Goal: Information Seeking & Learning: Learn about a topic

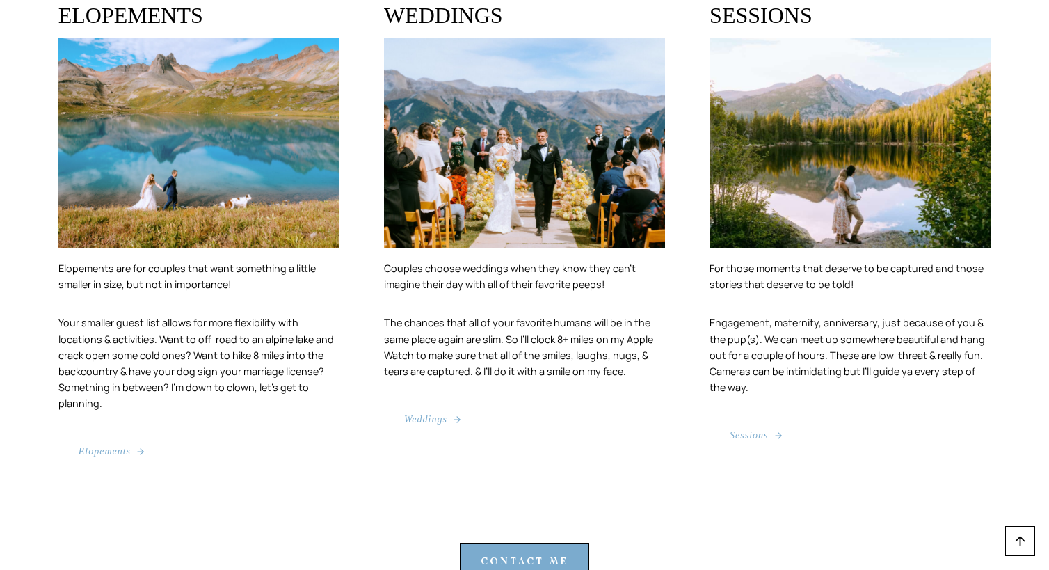
scroll to position [2644, 0]
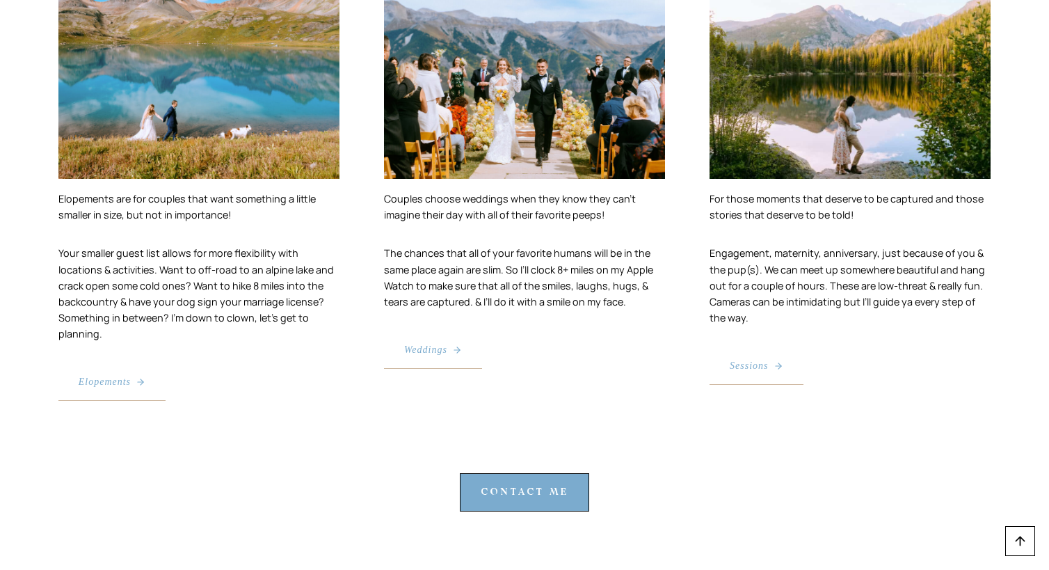
click at [440, 360] on link "Weddings" at bounding box center [433, 350] width 98 height 37
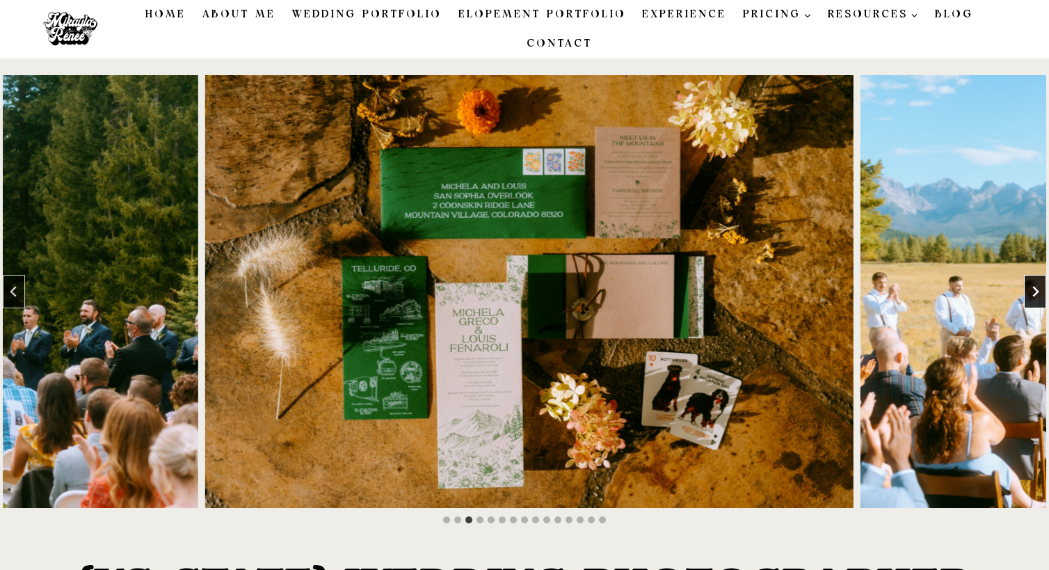
click at [1037, 291] on icon "Next slide" at bounding box center [1035, 291] width 11 height 11
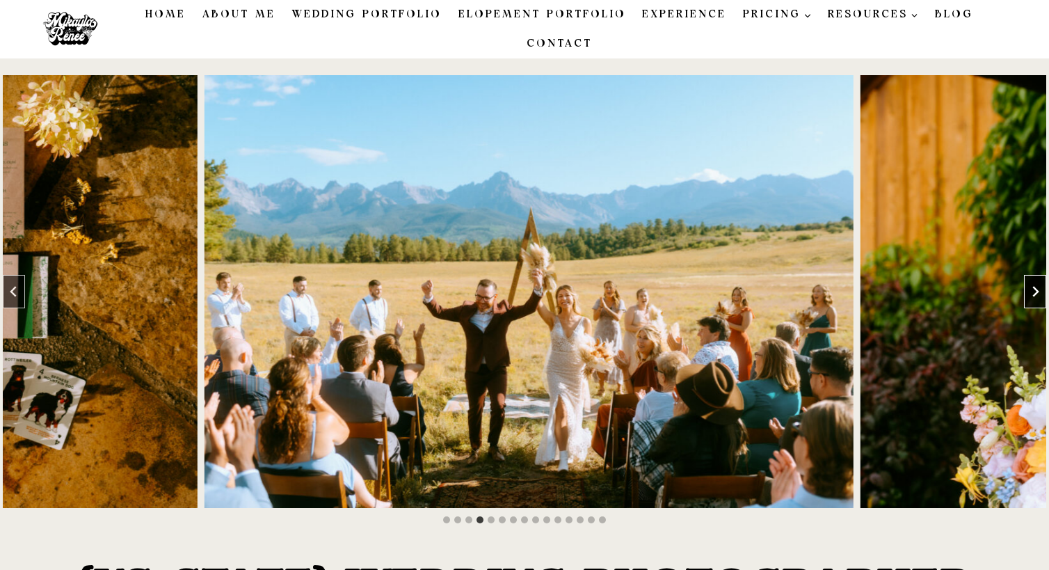
click at [1037, 291] on icon "Next slide" at bounding box center [1035, 291] width 11 height 11
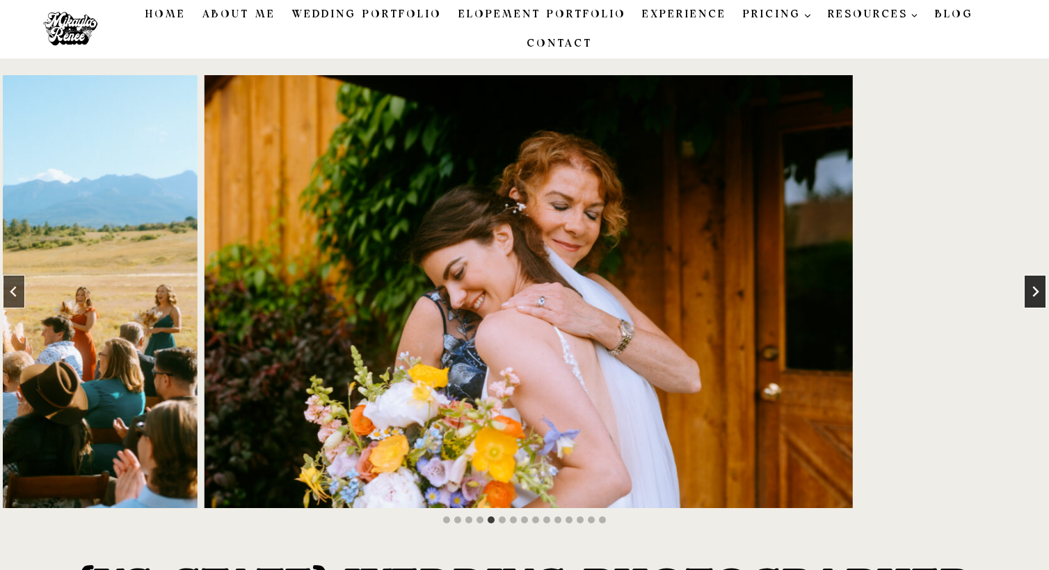
click at [1037, 291] on icon "Next slide" at bounding box center [1035, 291] width 11 height 11
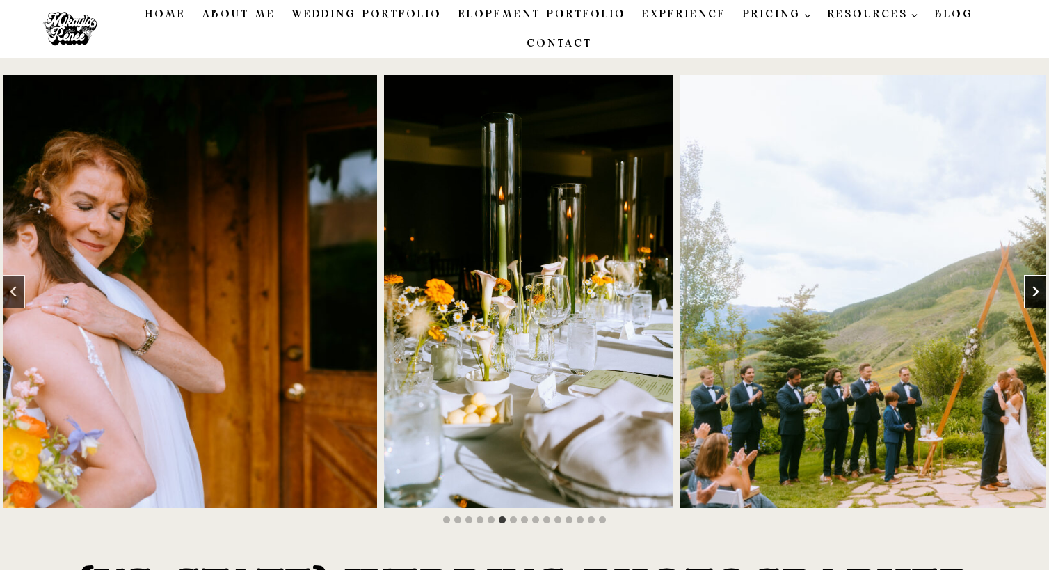
click at [1037, 291] on icon "Next slide" at bounding box center [1035, 291] width 11 height 11
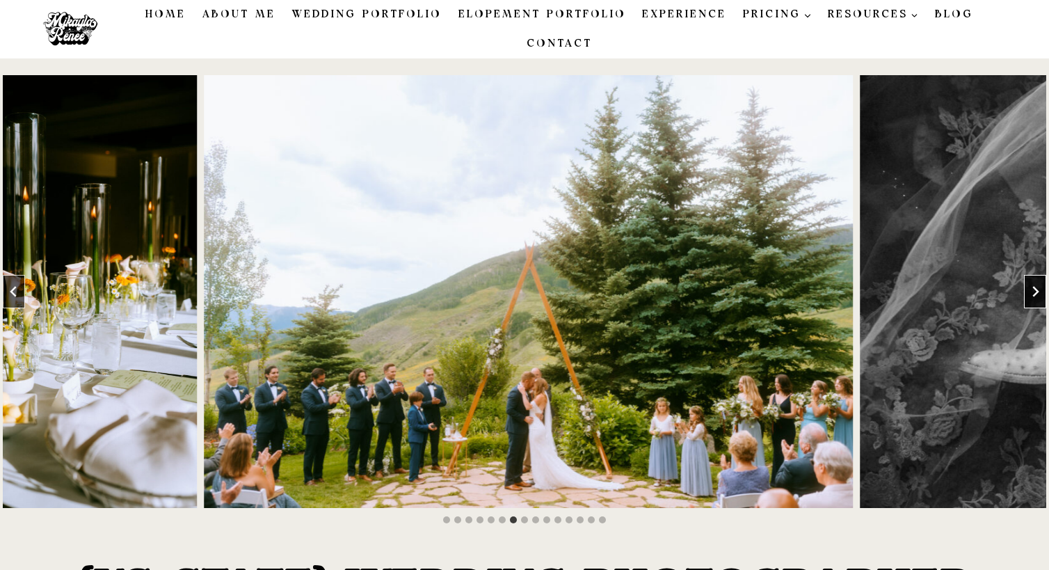
click at [1037, 291] on icon "Next slide" at bounding box center [1035, 291] width 11 height 11
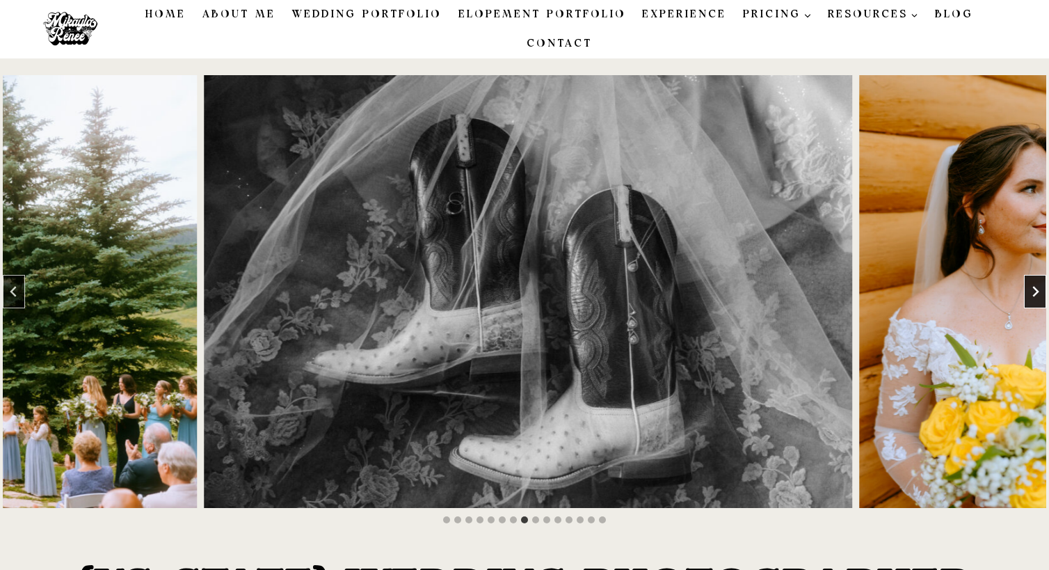
click at [1037, 291] on icon "Next slide" at bounding box center [1035, 291] width 11 height 11
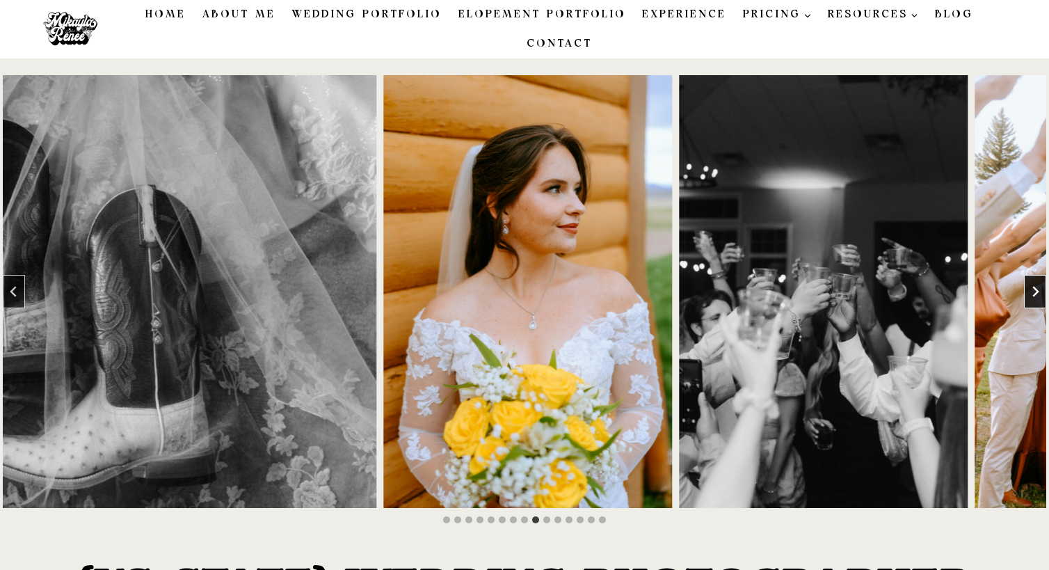
click at [1037, 291] on icon "Next slide" at bounding box center [1035, 291] width 11 height 11
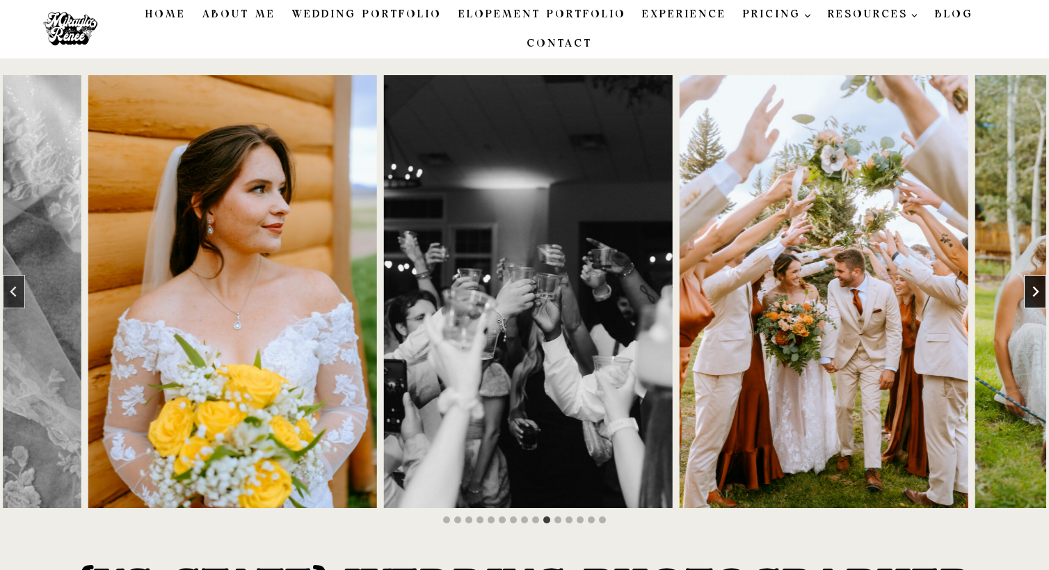
click at [1037, 291] on icon "Next slide" at bounding box center [1035, 291] width 11 height 11
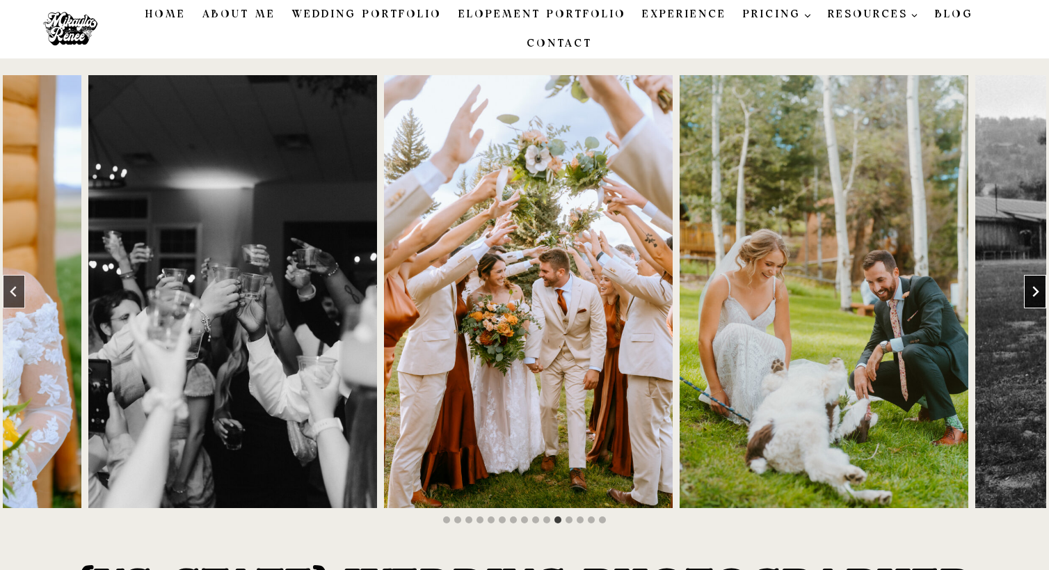
click at [1037, 291] on icon "Next slide" at bounding box center [1035, 291] width 11 height 11
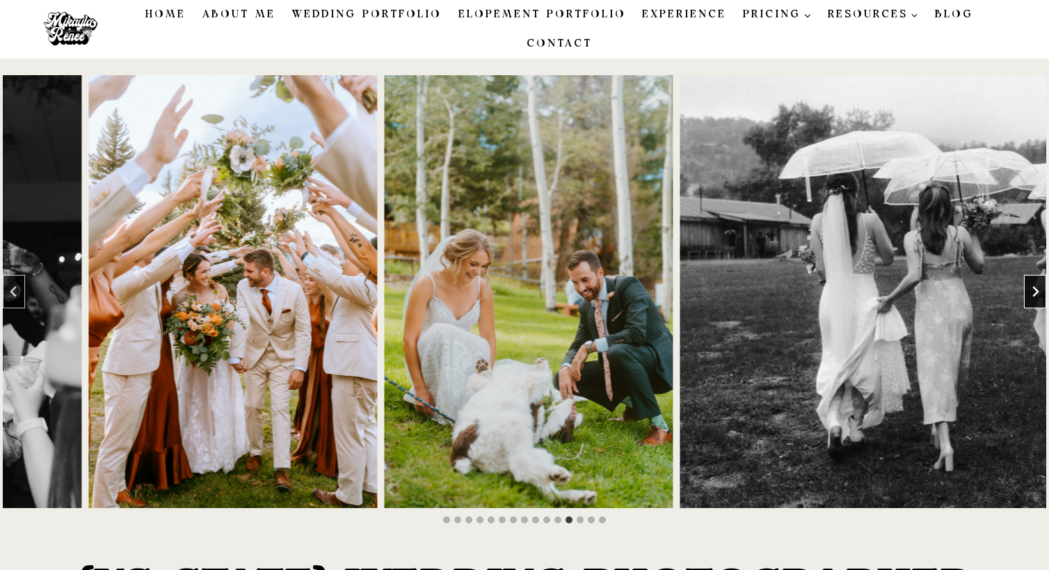
click at [1037, 291] on icon "Next slide" at bounding box center [1035, 291] width 11 height 11
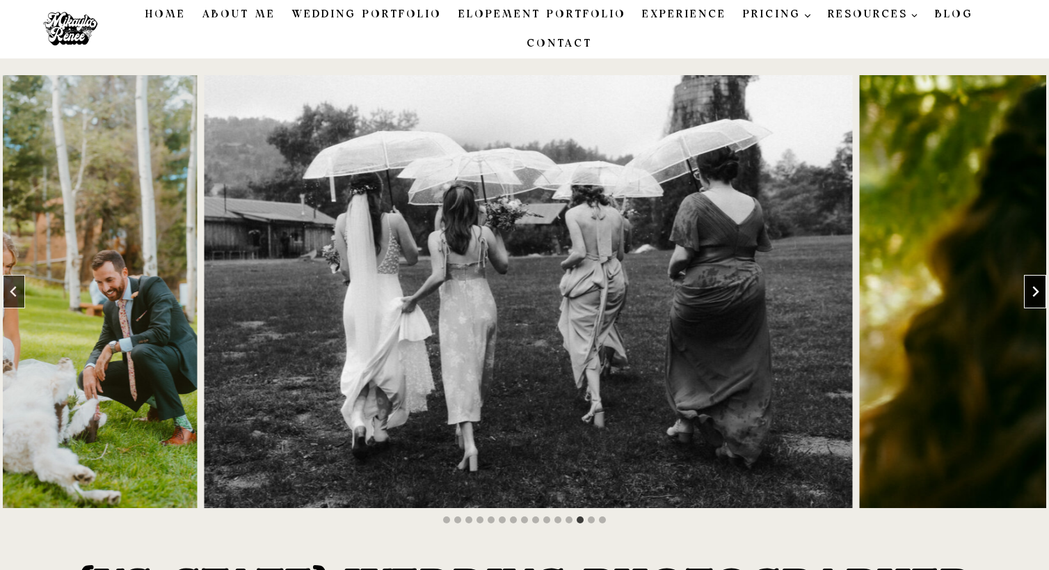
click at [1037, 291] on icon "Next slide" at bounding box center [1035, 291] width 11 height 11
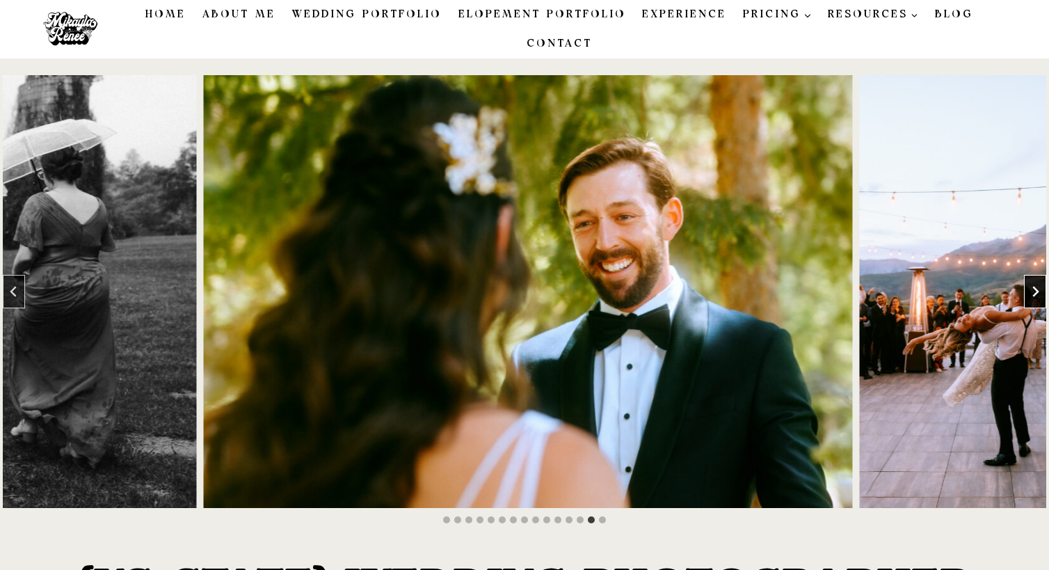
click at [1037, 291] on icon "Next slide" at bounding box center [1035, 291] width 11 height 11
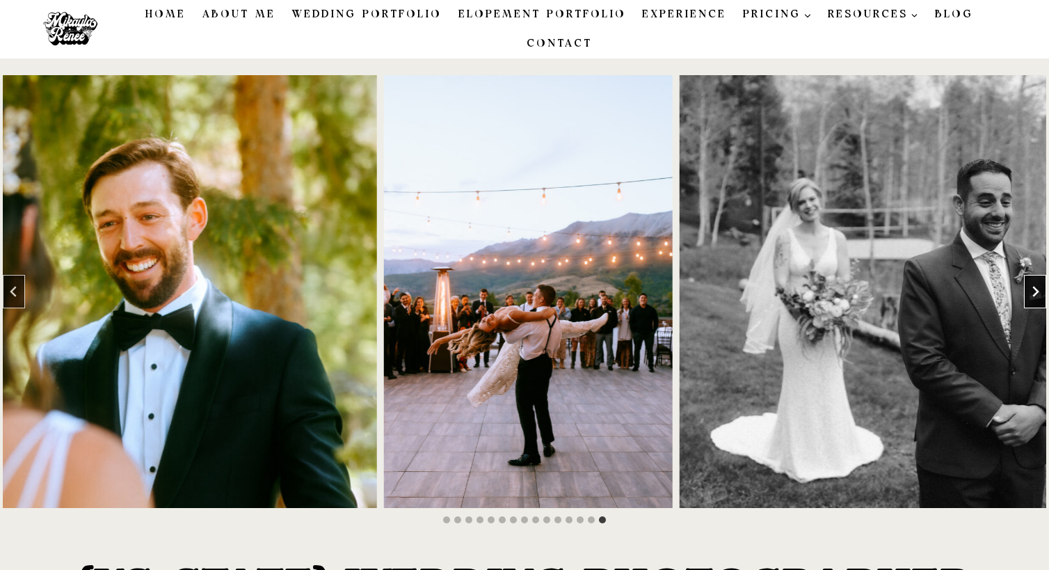
click at [1037, 291] on icon "Go to first slide" at bounding box center [1035, 291] width 11 height 11
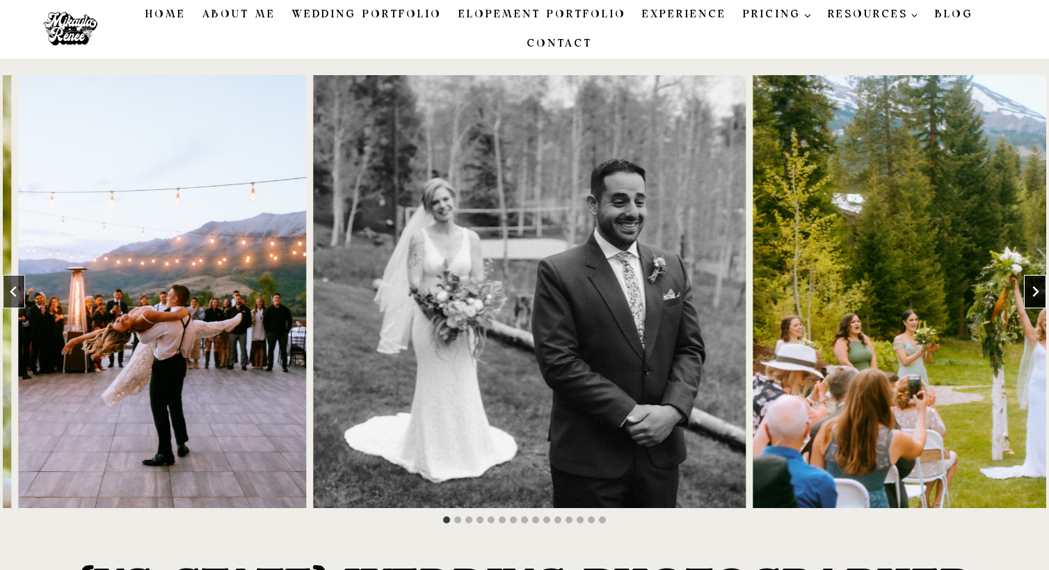
click at [1037, 291] on icon "Next slide" at bounding box center [1035, 291] width 11 height 11
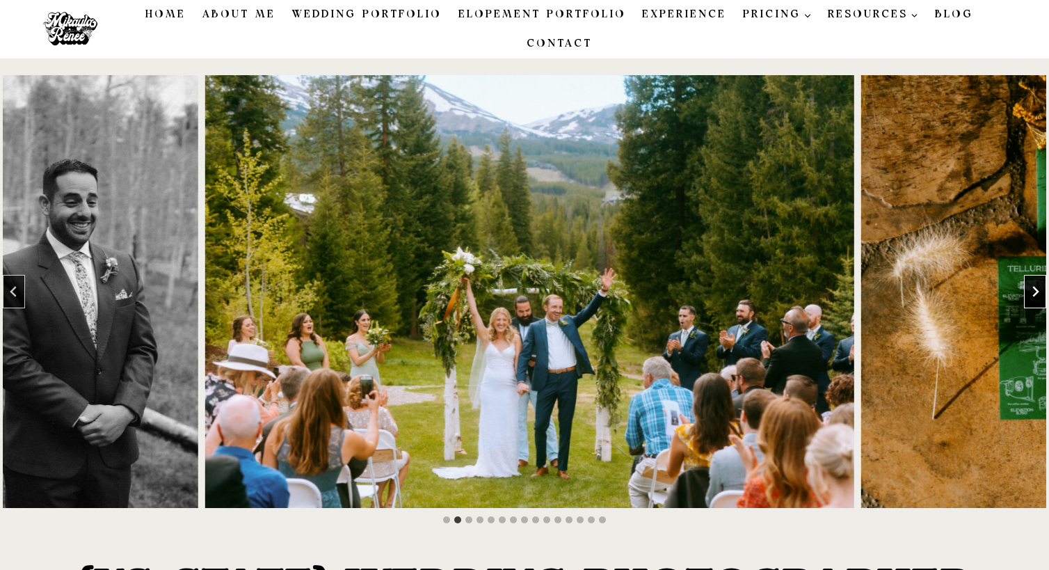
click at [1037, 291] on icon "Next slide" at bounding box center [1035, 291] width 11 height 11
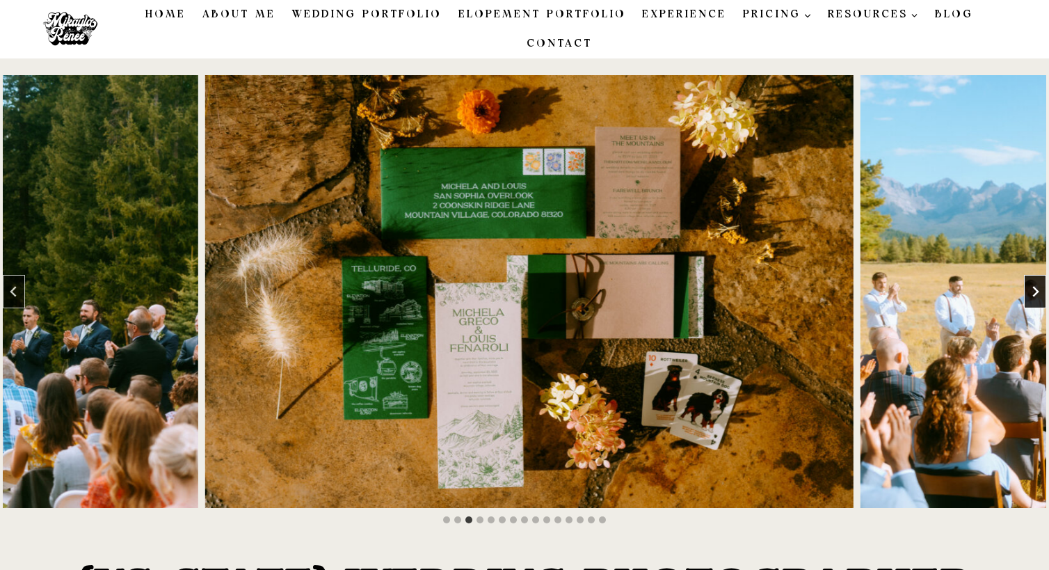
click at [1037, 291] on icon "Next slide" at bounding box center [1035, 291] width 11 height 11
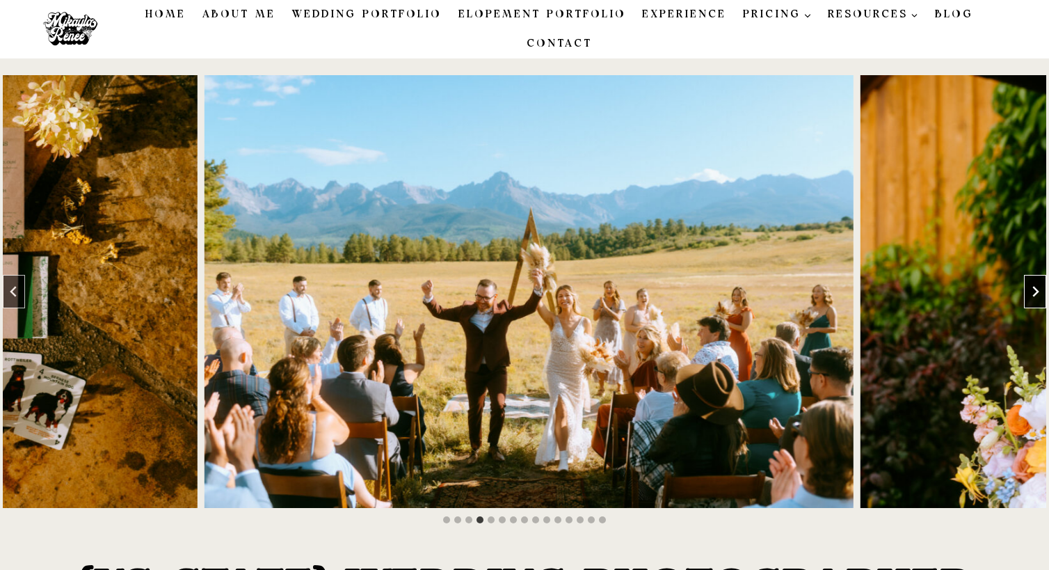
click at [1037, 291] on icon "Next slide" at bounding box center [1035, 291] width 11 height 11
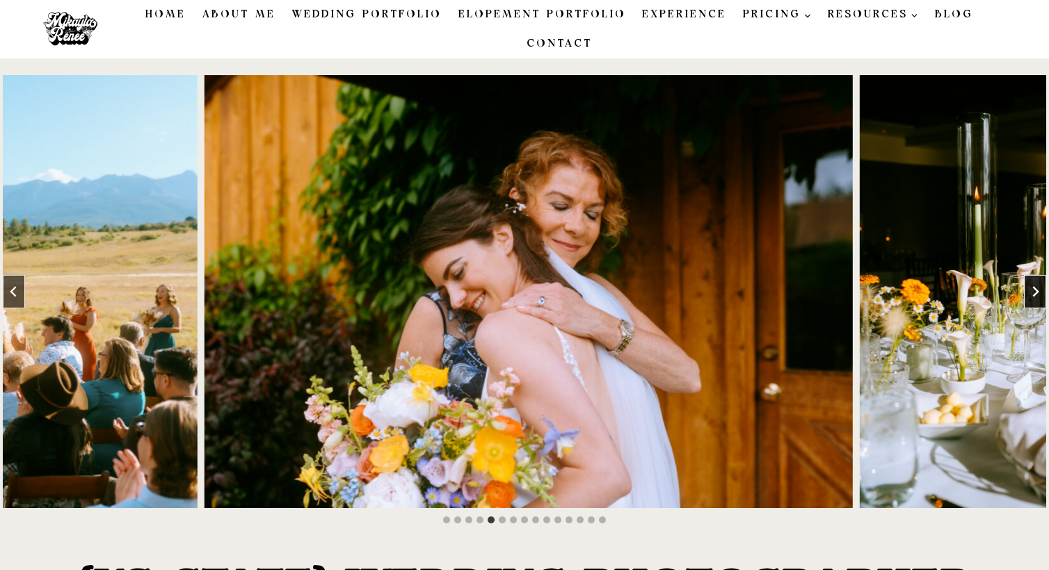
click at [1037, 291] on icon "Next slide" at bounding box center [1035, 291] width 11 height 11
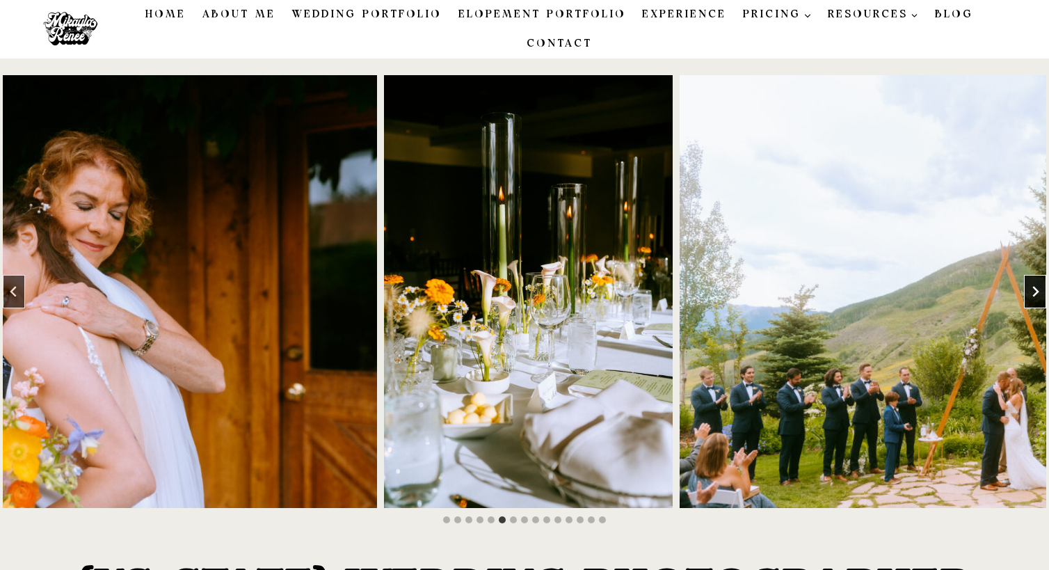
click at [1037, 291] on icon "Next slide" at bounding box center [1035, 291] width 11 height 11
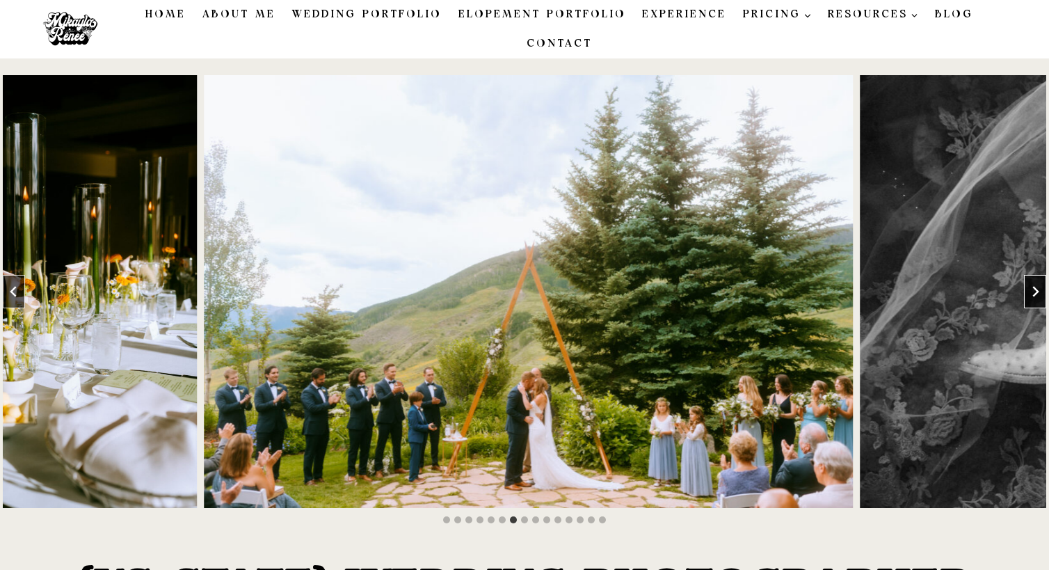
click at [1037, 291] on icon "Next slide" at bounding box center [1035, 291] width 11 height 11
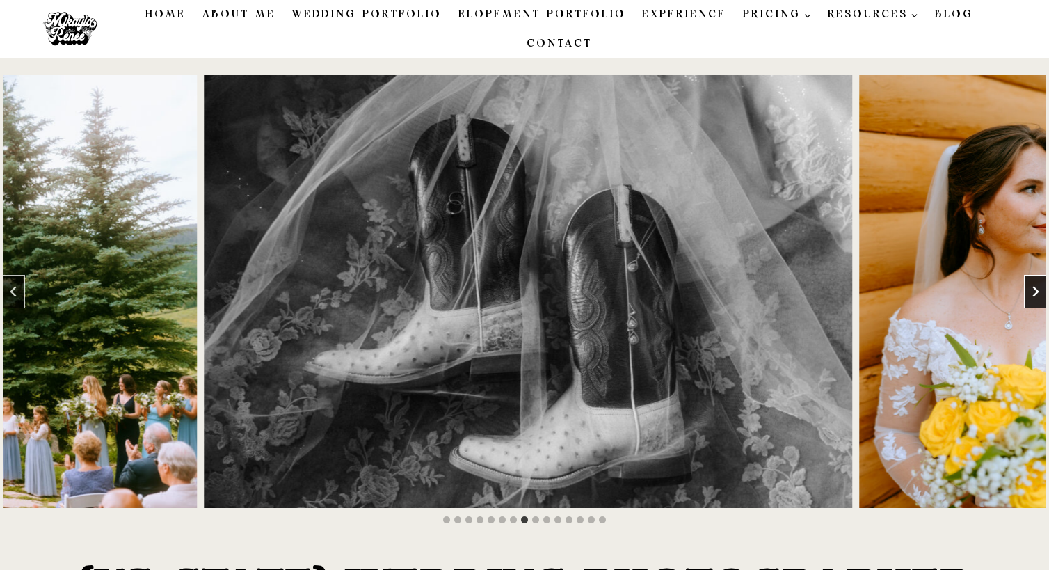
click at [1037, 291] on icon "Next slide" at bounding box center [1035, 291] width 11 height 11
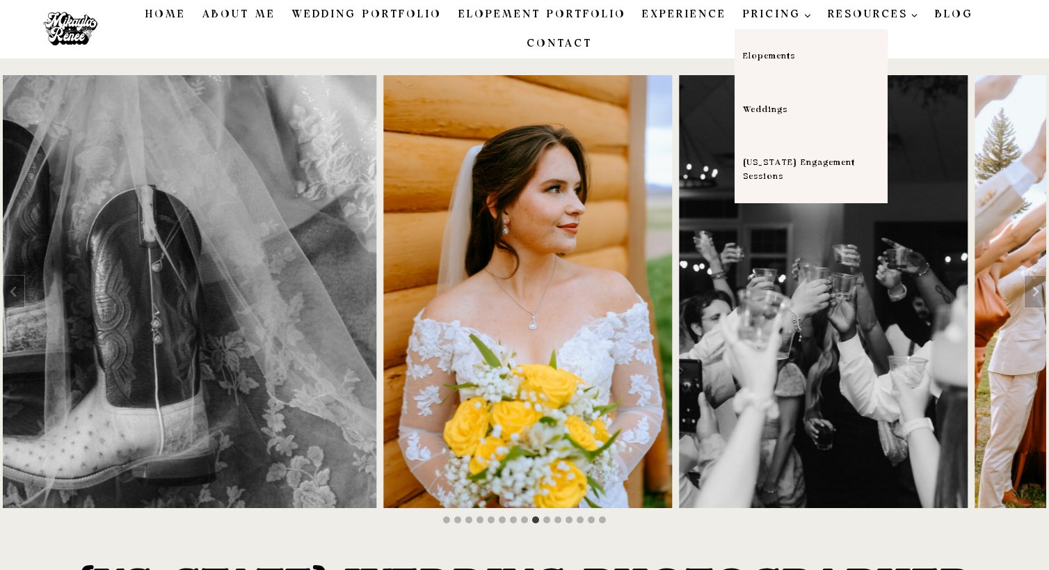
click at [769, 112] on link "Weddings" at bounding box center [811, 110] width 153 height 54
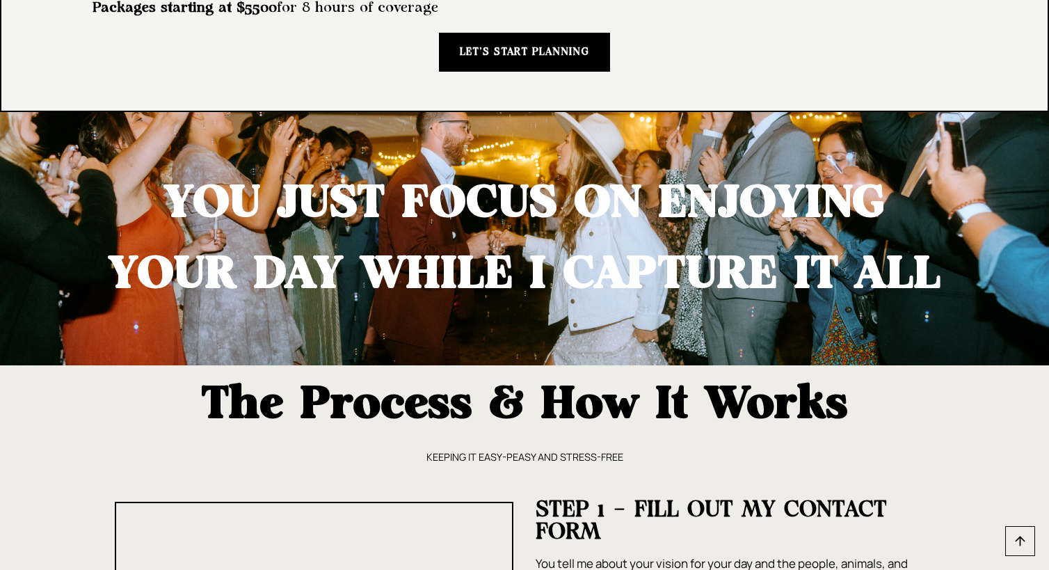
scroll to position [2922, 0]
